Goal: Navigation & Orientation: Find specific page/section

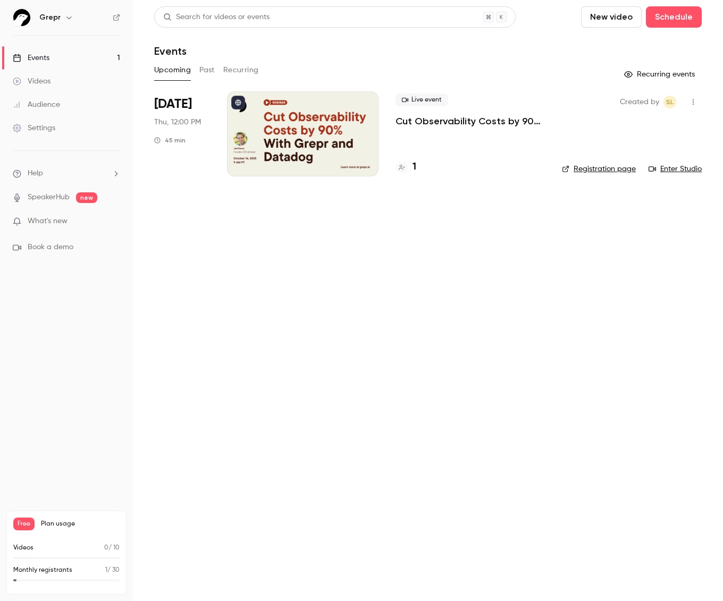
click at [77, 57] on link "Events 1" at bounding box center [66, 57] width 133 height 23
click at [594, 167] on link "Registration page" at bounding box center [599, 169] width 74 height 11
click at [61, 106] on link "Audience" at bounding box center [66, 104] width 133 height 23
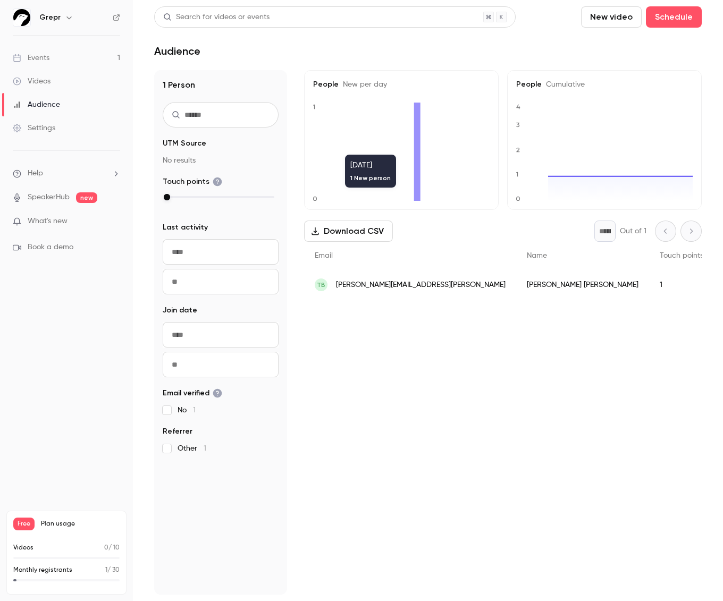
click at [415, 149] on icon at bounding box center [417, 152] width 6 height 98
